Goal: Task Accomplishment & Management: Use online tool/utility

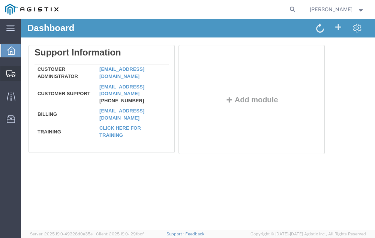
click at [0, 0] on span "Shipment Manager" at bounding box center [0, 0] width 0 height 0
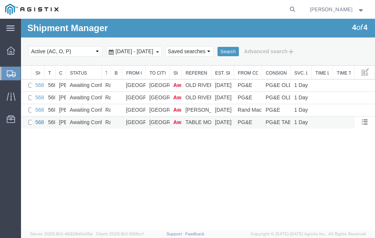
click at [38, 122] on link "56847960" at bounding box center [46, 122] width 23 height 6
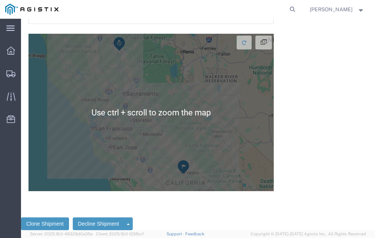
scroll to position [1639, 0]
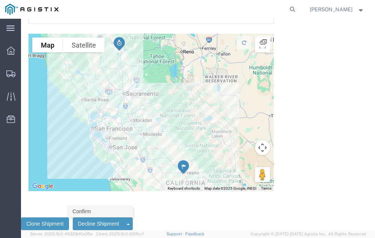
click link "Confirm"
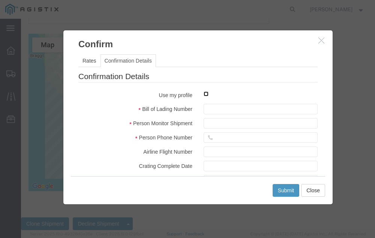
click input "checkbox"
checkbox input "true"
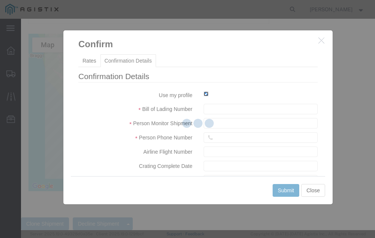
type input "[PERSON_NAME]"
type input "[PHONE_NUMBER]"
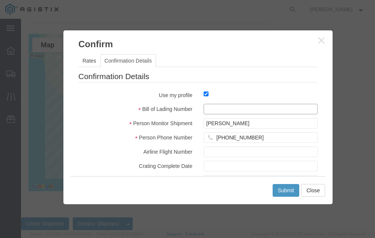
click input "text"
type input "56847960"
click button "Submit"
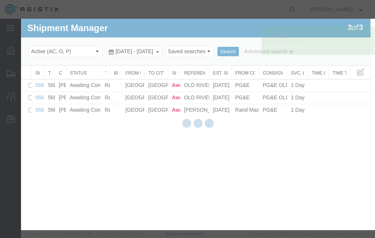
scroll to position [0, 0]
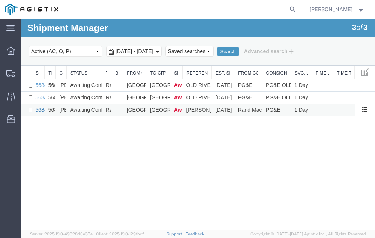
click at [37, 109] on link "56848092" at bounding box center [46, 110] width 23 height 6
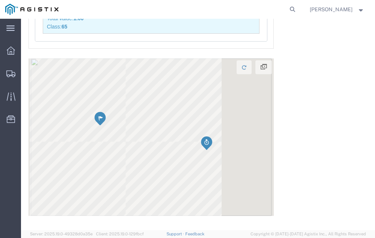
scroll to position [854, 0]
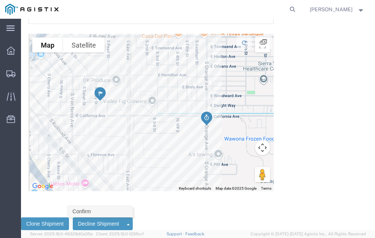
click link "Confirm"
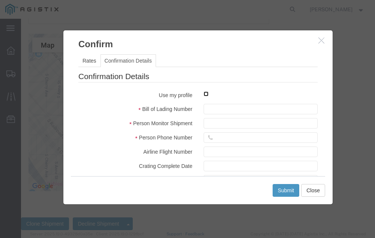
click input "checkbox"
checkbox input "true"
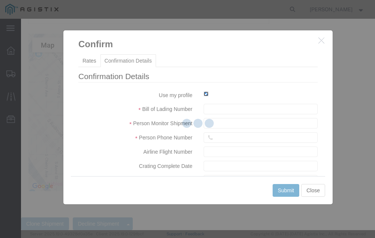
type input "[PERSON_NAME]"
type input "[PHONE_NUMBER]"
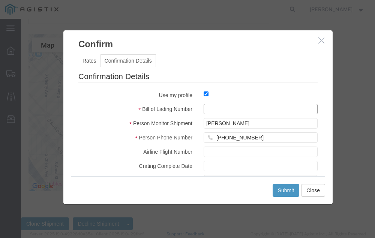
click input "text"
type input "56848092"
click button "Submit"
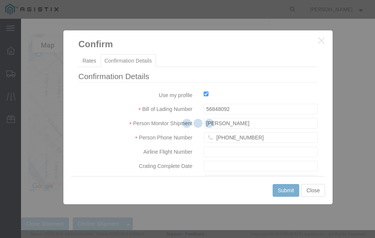
scroll to position [0, 0]
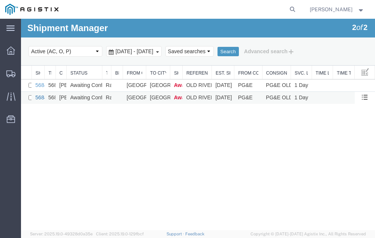
click at [39, 97] on link "56848443" at bounding box center [46, 98] width 23 height 6
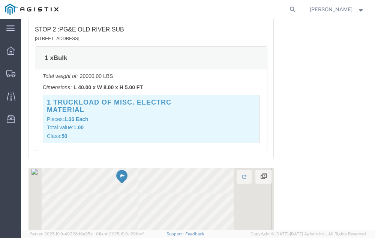
scroll to position [852, 0]
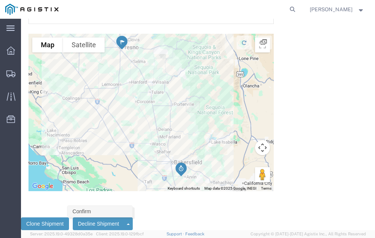
click link "Confirm"
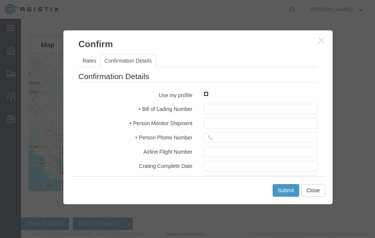
click input "checkbox"
checkbox input "true"
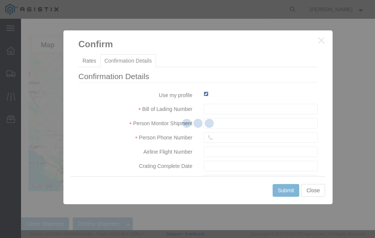
type input "[PERSON_NAME]"
type input "[PHONE_NUMBER]"
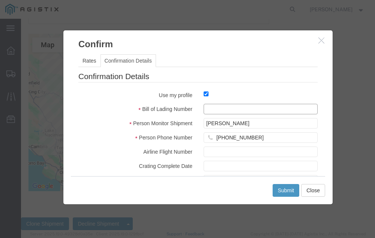
click input "text"
type input "56848443"
click button "Submit"
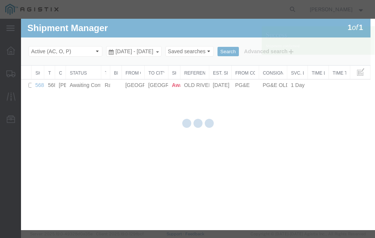
scroll to position [0, 0]
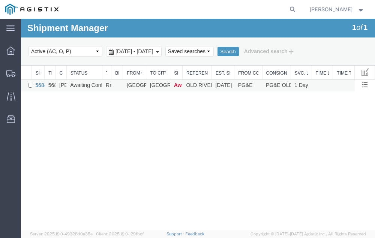
click at [38, 86] on link "56848452" at bounding box center [46, 85] width 23 height 6
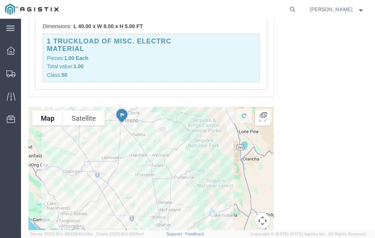
scroll to position [895, 0]
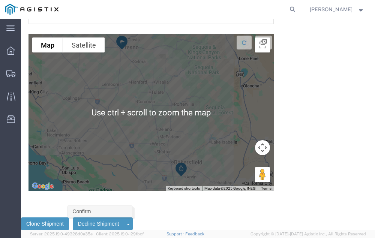
click link "Confirm"
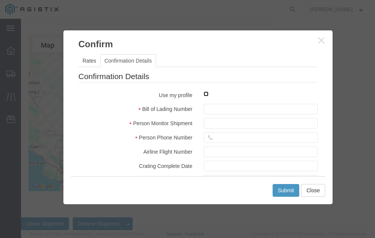
click input "checkbox"
checkbox input "true"
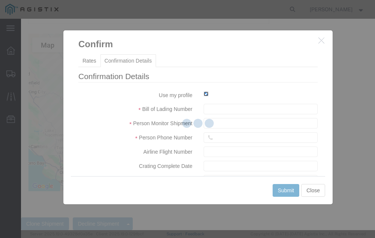
type input "[PERSON_NAME]"
type input "[PHONE_NUMBER]"
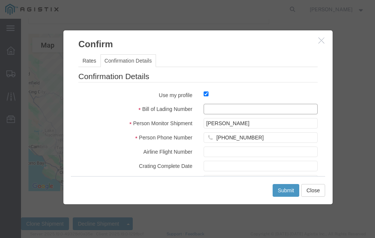
click input "text"
type input "56848452"
click button "Submit"
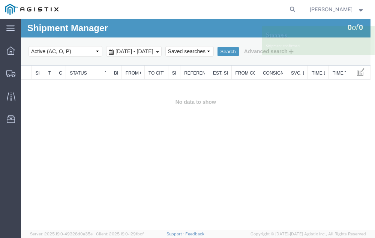
scroll to position [0, 0]
